Goal: Information Seeking & Learning: Learn about a topic

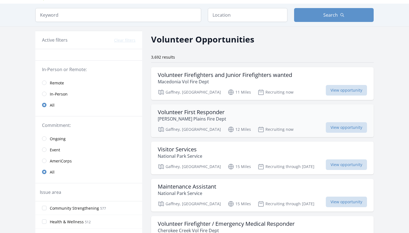
scroll to position [16, 0]
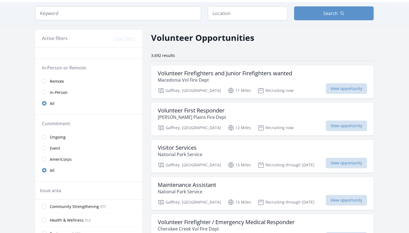
click at [60, 83] on span "Remote" at bounding box center [57, 82] width 14 height 6
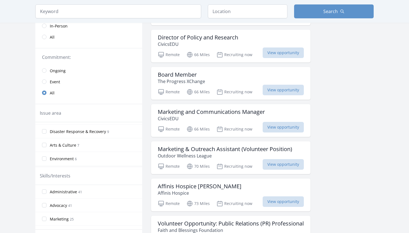
scroll to position [145, 0]
click at [44, 132] on input "Disaster Response & Recovery 9" at bounding box center [44, 134] width 4 height 4
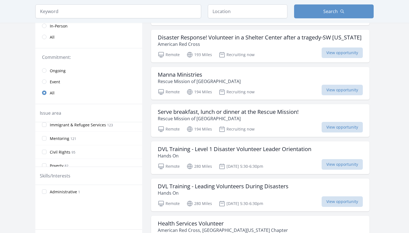
scroll to position [255, 0]
click at [45, 132] on input "Immigrant & Refugee Services 123" at bounding box center [44, 132] width 4 height 4
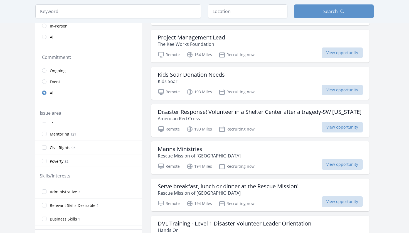
scroll to position [263, 0]
click at [45, 152] on input "Civil Rights 95" at bounding box center [44, 152] width 4 height 4
click at [44, 131] on input "Community Strengthening 1973" at bounding box center [44, 132] width 4 height 4
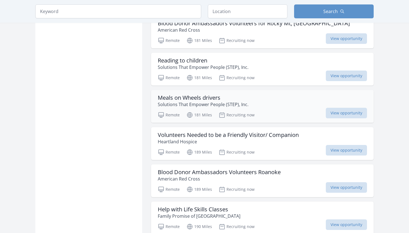
scroll to position [505, 0]
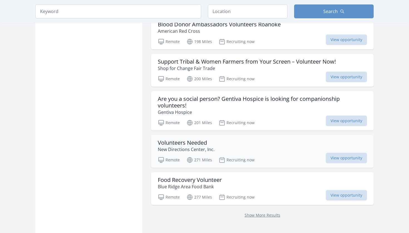
scroll to position [1389, 0]
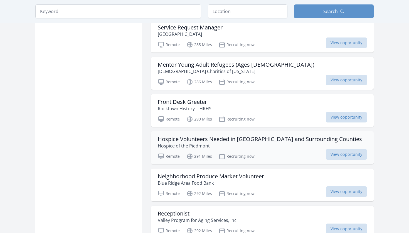
scroll to position [1769, 0]
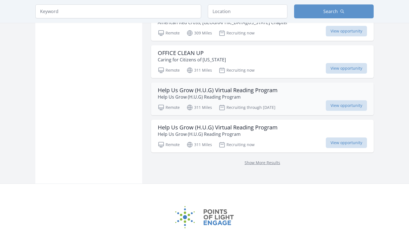
scroll to position [2573, 0]
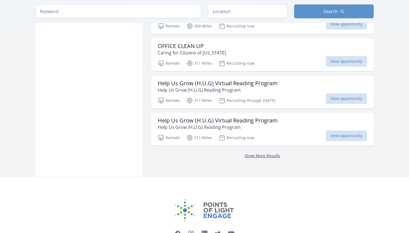
click at [266, 157] on link "Show More Results" at bounding box center [263, 155] width 36 height 5
click at [265, 156] on link "Show More Results" at bounding box center [263, 155] width 36 height 5
click at [257, 157] on link "Show More Results" at bounding box center [263, 155] width 36 height 5
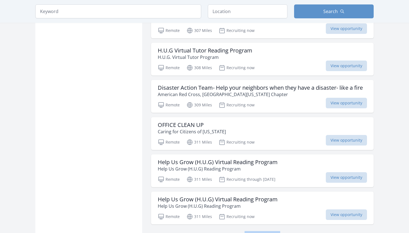
scroll to position [2494, 0]
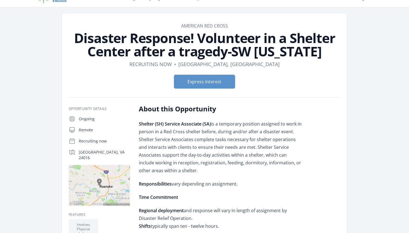
scroll to position [11, 0]
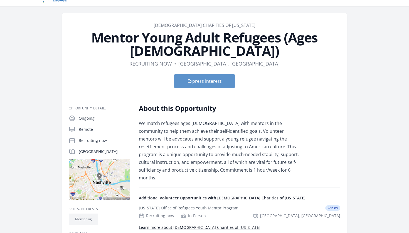
scroll to position [7, 0]
